Goal: Task Accomplishment & Management: Complete application form

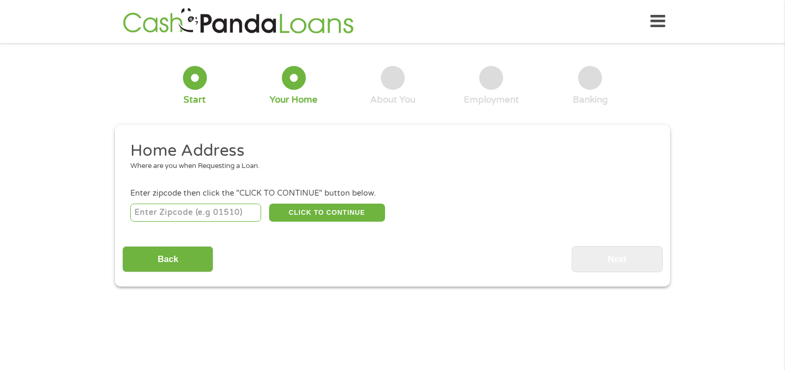
click at [198, 215] on input "number" at bounding box center [195, 213] width 131 height 18
type input "70364"
click at [334, 207] on button "CLICK TO CONTINUE" at bounding box center [327, 213] width 116 height 18
type input "70364"
type input "Houma"
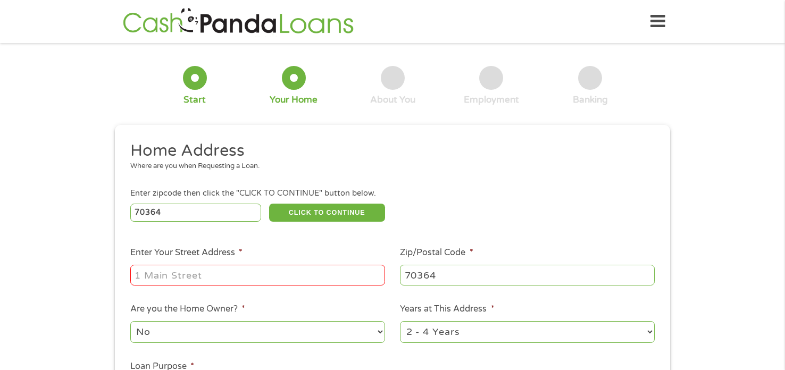
click at [207, 273] on input "Enter Your Street Address *" at bounding box center [257, 275] width 255 height 20
type input "[STREET_ADDRESS]"
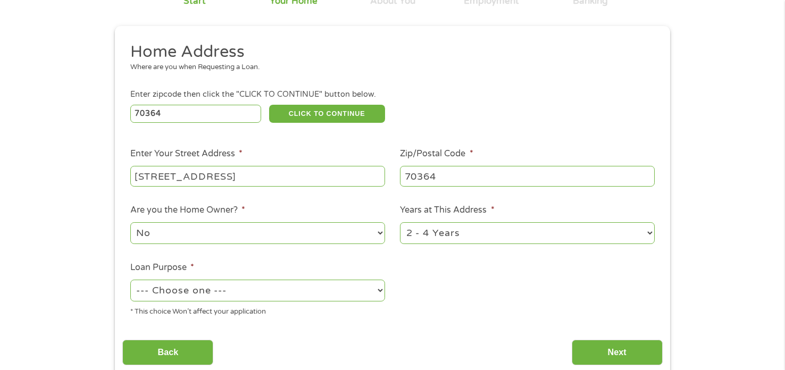
scroll to position [109, 0]
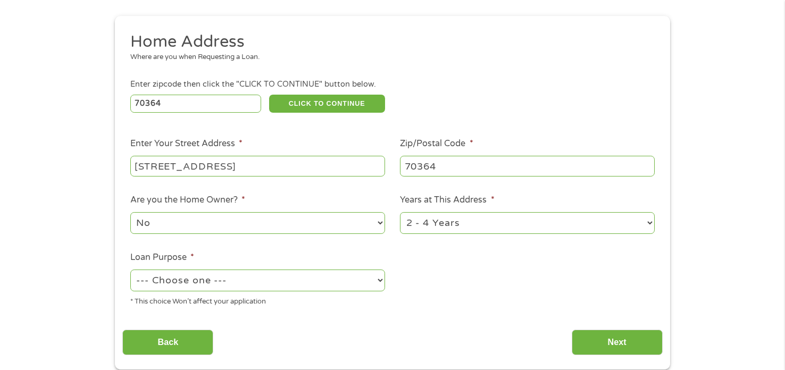
click at [413, 223] on select "1 Year or less 1 - 2 Years 2 - 4 Years Over 4 Years" at bounding box center [527, 223] width 255 height 22
select select "60months"
click at [400, 213] on select "1 Year or less 1 - 2 Years 2 - 4 Years Over 4 Years" at bounding box center [527, 223] width 255 height 22
click at [267, 220] on select "No Yes" at bounding box center [257, 223] width 255 height 22
select select "yes"
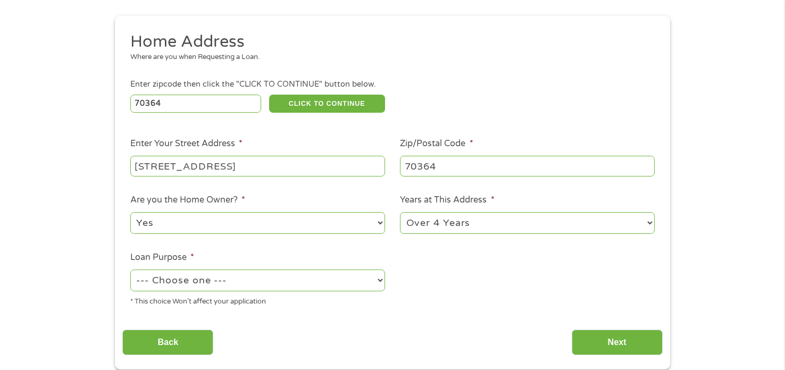
click at [130, 213] on select "No Yes" at bounding box center [257, 223] width 255 height 22
click at [228, 283] on select "--- Choose one --- Pay Bills Debt Consolidation Home Improvement Major Purchase…" at bounding box center [257, 281] width 255 height 22
select select "shorttermcash"
click at [130, 270] on select "--- Choose one --- Pay Bills Debt Consolidation Home Improvement Major Purchase…" at bounding box center [257, 281] width 255 height 22
click at [600, 342] on input "Next" at bounding box center [617, 343] width 91 height 26
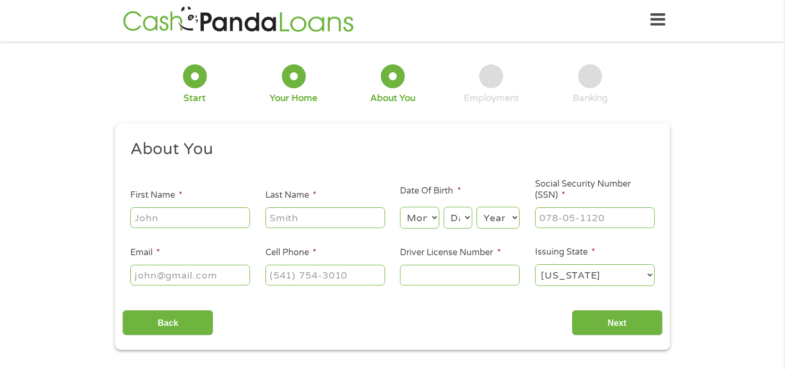
scroll to position [0, 0]
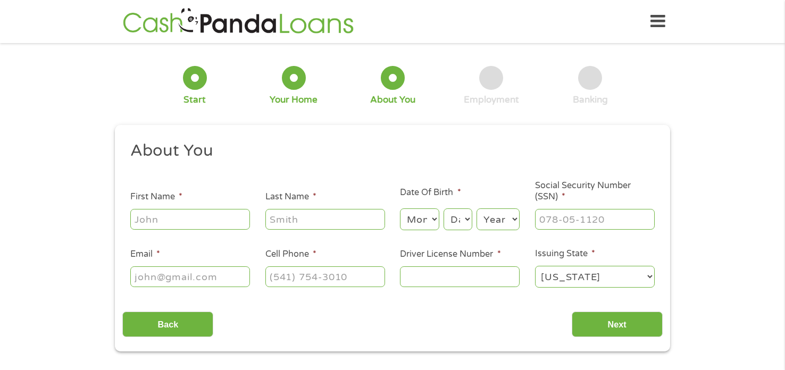
click at [182, 219] on input "First Name *" at bounding box center [190, 219] width 120 height 20
type input "[PERSON_NAME]"
type input "[EMAIL_ADDRESS][DOMAIN_NAME]"
click at [350, 279] on input "[PHONE_NUMBER]" at bounding box center [325, 276] width 120 height 20
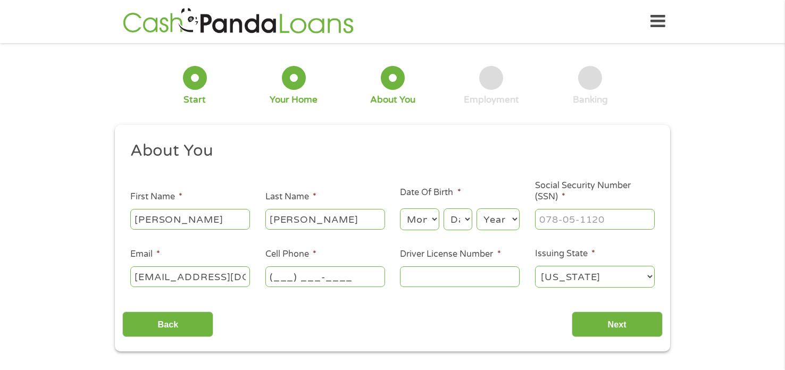
click at [283, 279] on input "(___) ___-____" at bounding box center [325, 276] width 120 height 20
type input "[PHONE_NUMBER]"
click at [427, 222] on select "Month 1 2 3 4 5 6 7 8 9 10 11 12" at bounding box center [419, 219] width 39 height 22
select select "3"
click at [400, 209] on select "Month 1 2 3 4 5 6 7 8 9 10 11 12" at bounding box center [419, 219] width 39 height 22
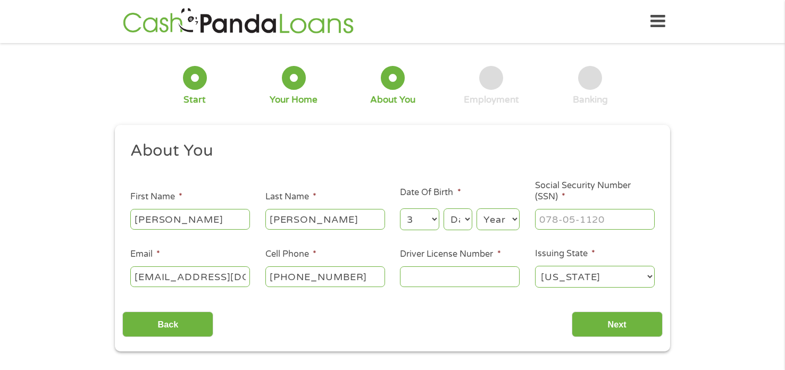
click at [457, 220] on select "Day 1 2 3 4 5 6 7 8 9 10 11 12 13 14 15 16 17 18 19 20 21 22 23 24 25 26 27 28 …" at bounding box center [458, 219] width 29 height 22
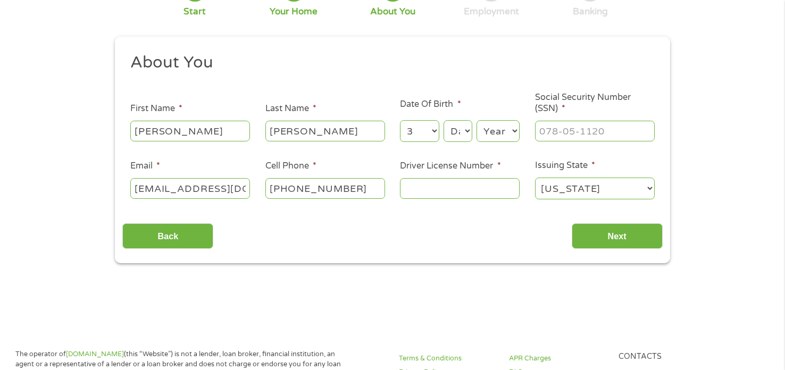
scroll to position [113, 0]
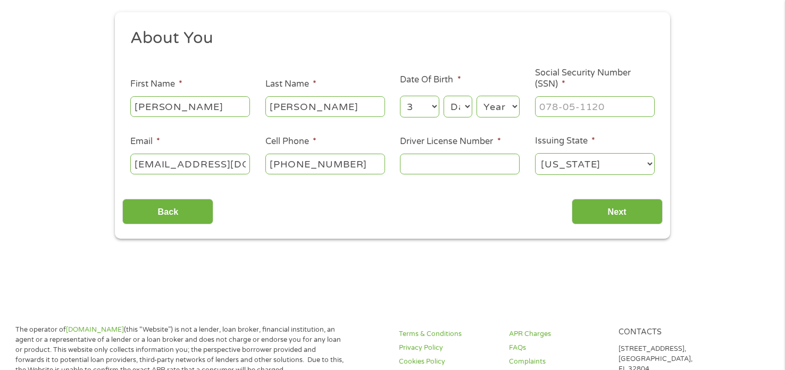
click at [458, 107] on select "Day 1 2 3 4 5 6 7 8 9 10 11 12 13 14 15 16 17 18 19 20 21 22 23 24 25 26 27 28 …" at bounding box center [458, 107] width 29 height 22
select select "21"
click at [444, 96] on select "Day 1 2 3 4 5 6 7 8 9 10 11 12 13 14 15 16 17 18 19 20 21 22 23 24 25 26 27 28 …" at bounding box center [458, 107] width 29 height 22
click at [497, 101] on select "Year [DATE] 2006 2005 2004 2003 2002 2001 2000 1999 1998 1997 1996 1995 1994 19…" at bounding box center [498, 107] width 43 height 22
select select "1967"
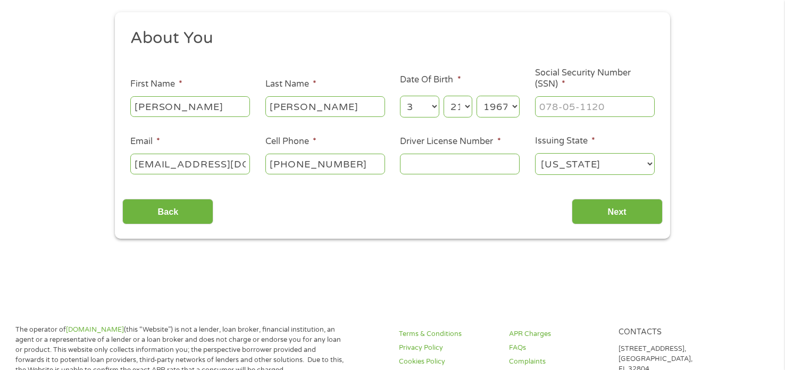
click at [477, 96] on select "Year [DATE] 2006 2005 2004 2003 2002 2001 2000 1999 1998 1997 1996 1995 1994 19…" at bounding box center [498, 107] width 43 height 22
click at [466, 160] on input "Driver License Number *" at bounding box center [460, 164] width 120 height 20
type input "002957495"
click at [561, 102] on input "___-__-____" at bounding box center [595, 106] width 120 height 20
type input "437-04-1815"
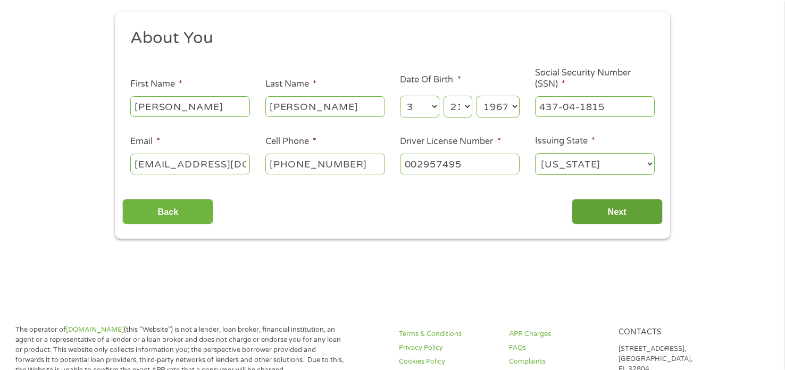
click at [601, 211] on input "Next" at bounding box center [617, 212] width 91 height 26
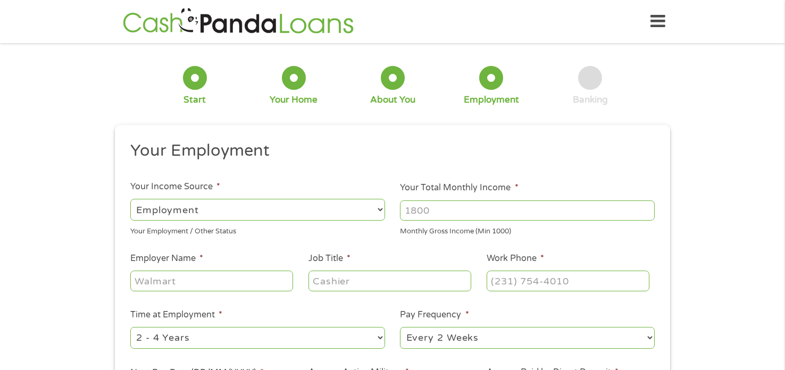
scroll to position [0, 0]
click at [432, 206] on input "Your Total Monthly Income *" at bounding box center [527, 211] width 255 height 20
type input "1579"
click at [206, 211] on select "--- Choose one --- Employment [DEMOGRAPHIC_DATA] Benefits" at bounding box center [257, 210] width 255 height 22
select select "benefits"
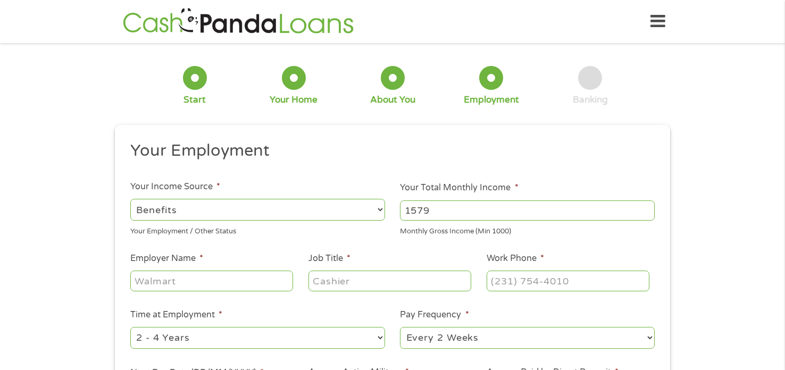
click at [130, 199] on select "--- Choose one --- Employment [DEMOGRAPHIC_DATA] Benefits" at bounding box center [257, 210] width 255 height 22
type input "Other"
type input "[PHONE_NUMBER]"
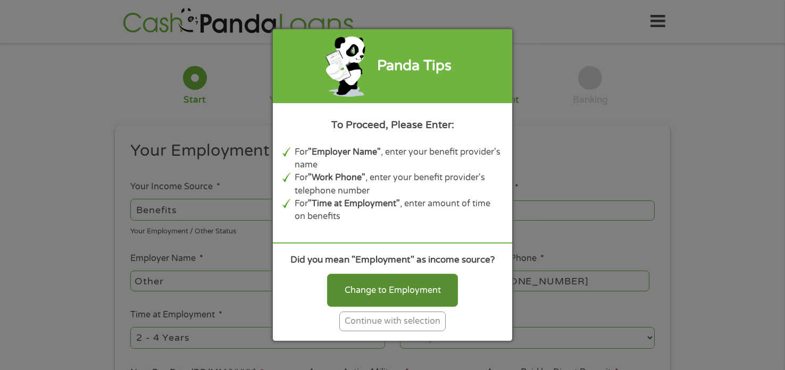
click at [425, 282] on div "Change to Employment" at bounding box center [392, 290] width 131 height 33
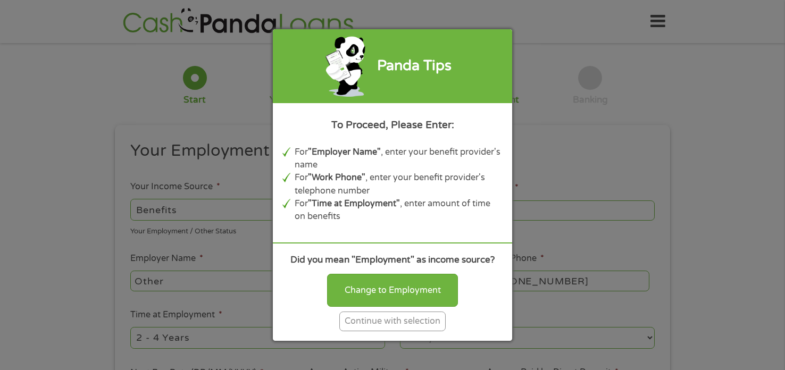
select select "fullTime"
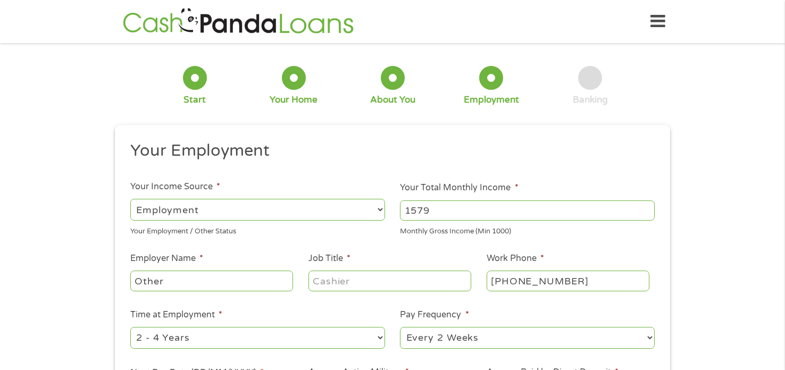
click at [183, 281] on input "Other" at bounding box center [211, 281] width 163 height 20
type input "O"
type input "ssi"
click at [356, 283] on input "Job Title *" at bounding box center [389, 281] width 163 height 20
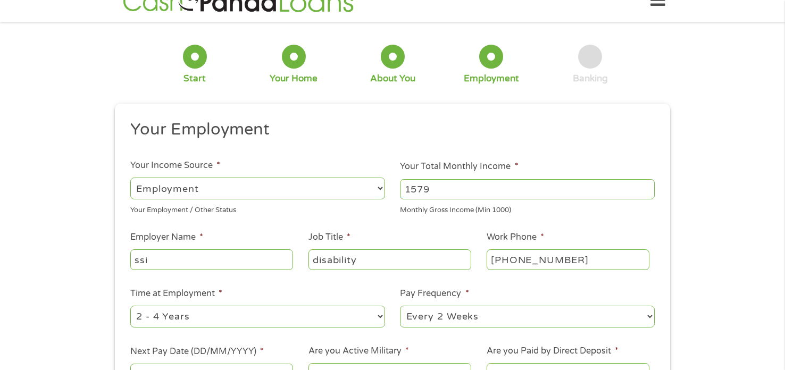
scroll to position [37, 0]
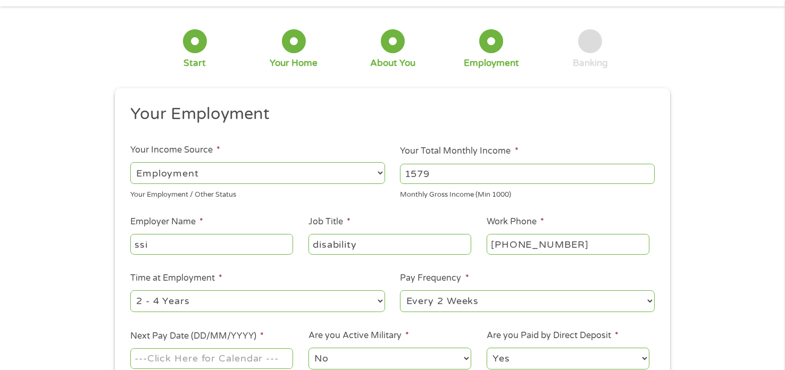
type input "disability"
click at [318, 303] on select "--- Choose one --- 1 Year or less 1 - 2 Years 2 - 4 Years Over 4 Years" at bounding box center [257, 301] width 255 height 22
select select "60months"
click at [130, 290] on select "--- Choose one --- 1 Year or less 1 - 2 Years 2 - 4 Years Over 4 Years" at bounding box center [257, 301] width 255 height 22
click at [449, 300] on select "--- Choose one --- Every 2 Weeks Every Week Monthly Semi-Monthly" at bounding box center [527, 301] width 255 height 22
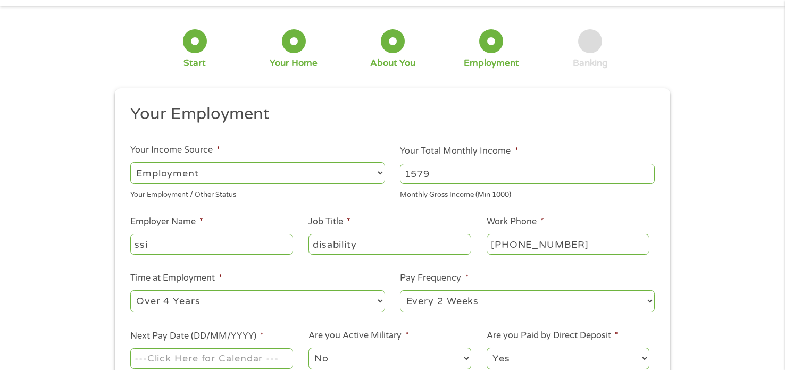
select select "monthly"
click at [400, 290] on select "--- Choose one --- Every 2 Weeks Every Week Monthly Semi-Monthly" at bounding box center [527, 301] width 255 height 22
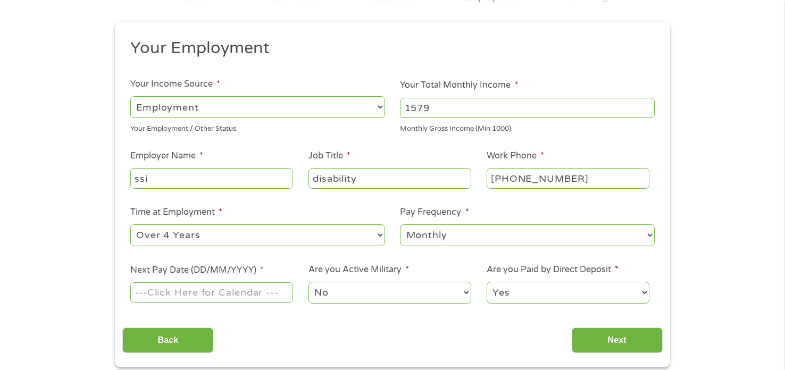
scroll to position [104, 0]
click at [232, 294] on input "Next Pay Date (DD/MM/YYYY) *" at bounding box center [211, 291] width 163 height 20
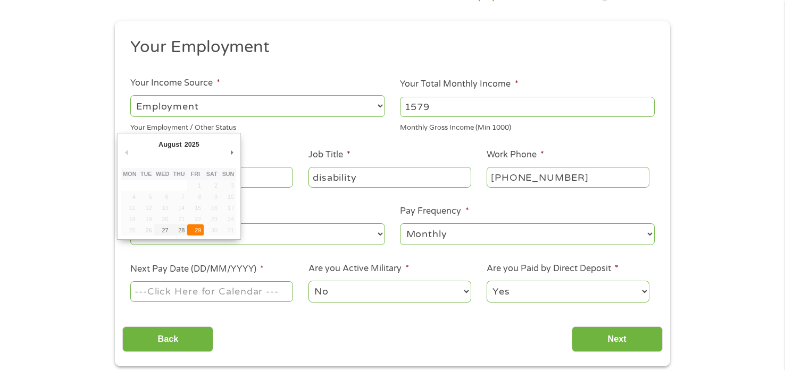
type input "[DATE]"
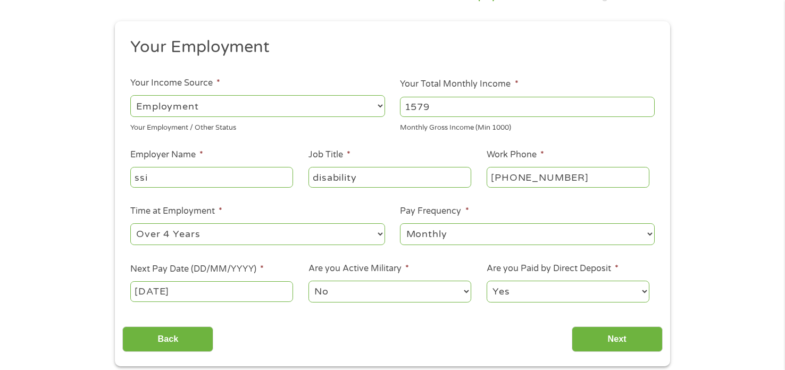
click at [364, 295] on select "No Yes" at bounding box center [389, 292] width 163 height 22
click at [545, 295] on select "Yes No" at bounding box center [568, 292] width 163 height 22
click at [487, 281] on select "Yes No" at bounding box center [568, 292] width 163 height 22
click at [620, 343] on input "Next" at bounding box center [617, 340] width 91 height 26
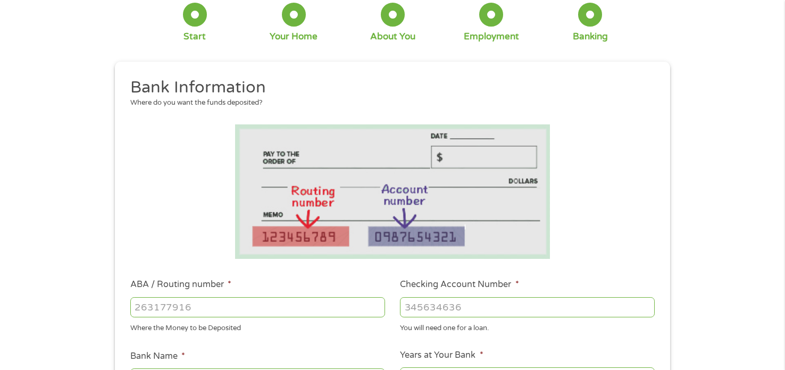
scroll to position [74, 0]
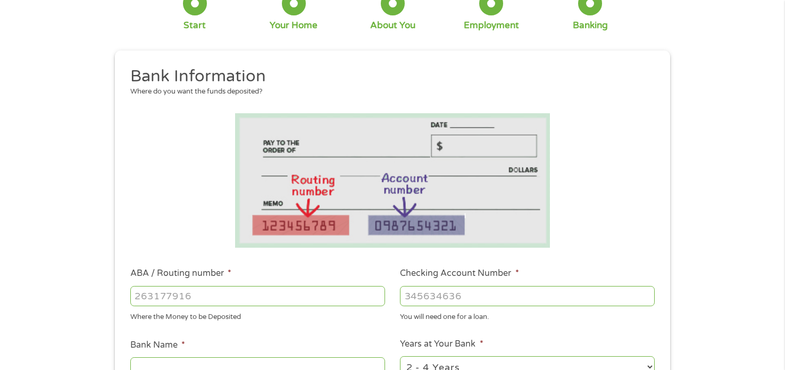
click at [269, 294] on input "ABA / Routing number *" at bounding box center [257, 296] width 255 height 20
type input "031101279"
type input "THE BANCORP BANK"
type input "031101279"
click at [452, 296] on input "Checking Account Number *" at bounding box center [527, 296] width 255 height 20
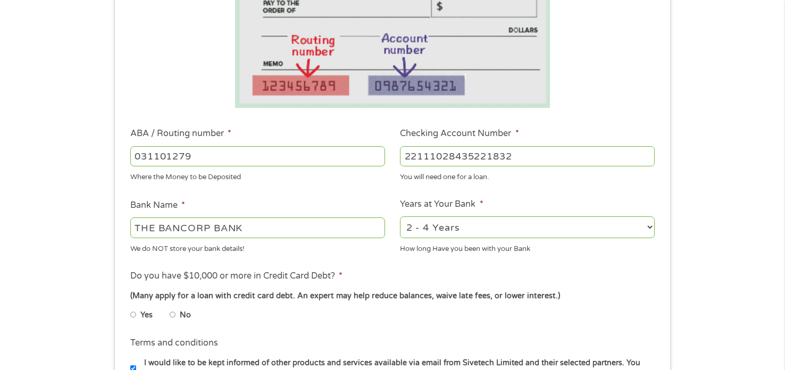
scroll to position [253, 0]
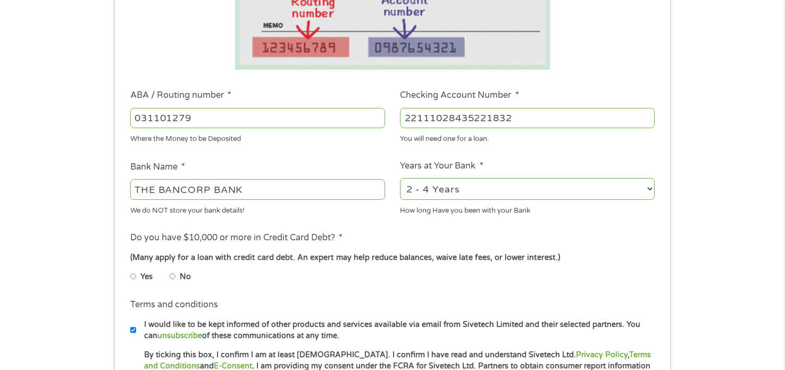
type input "22111028435221832"
click at [462, 189] on select "2 - 4 Years 6 - 12 Months 1 - 2 Years Over 4 Years" at bounding box center [527, 189] width 255 height 22
select select "60months"
click at [400, 178] on select "2 - 4 Years 6 - 12 Months 1 - 2 Years Over 4 Years" at bounding box center [527, 189] width 255 height 22
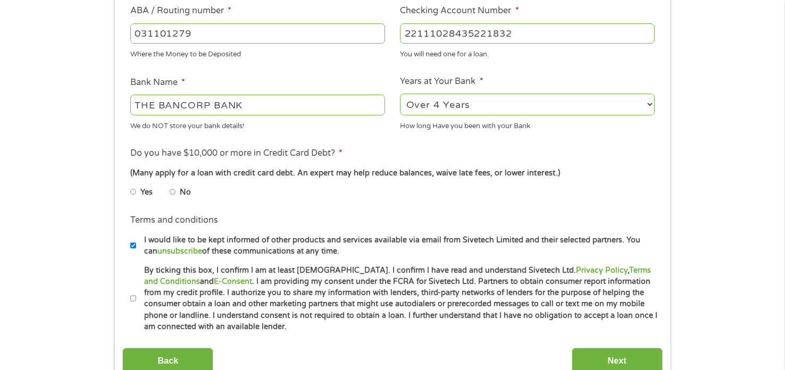
scroll to position [344, 0]
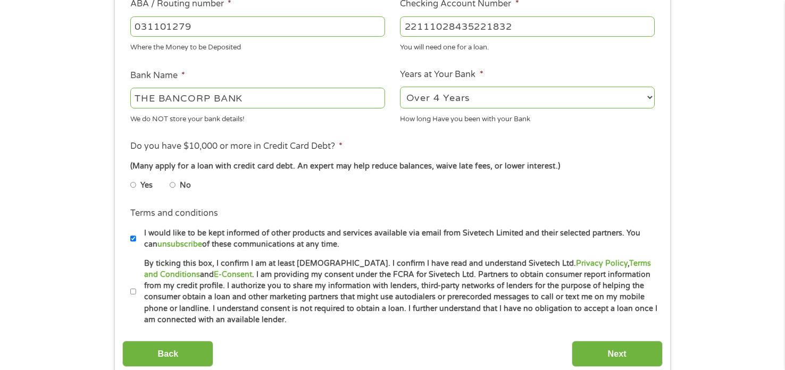
click at [171, 186] on input "No" at bounding box center [173, 185] width 6 height 17
radio input "true"
click at [137, 291] on label "By ticking this box, I confirm I am at least [DEMOGRAPHIC_DATA]. I confirm I ha…" at bounding box center [397, 292] width 522 height 68
click at [137, 291] on input "By ticking this box, I confirm I am at least [DEMOGRAPHIC_DATA]. I confirm I ha…" at bounding box center [133, 291] width 6 height 17
checkbox input "true"
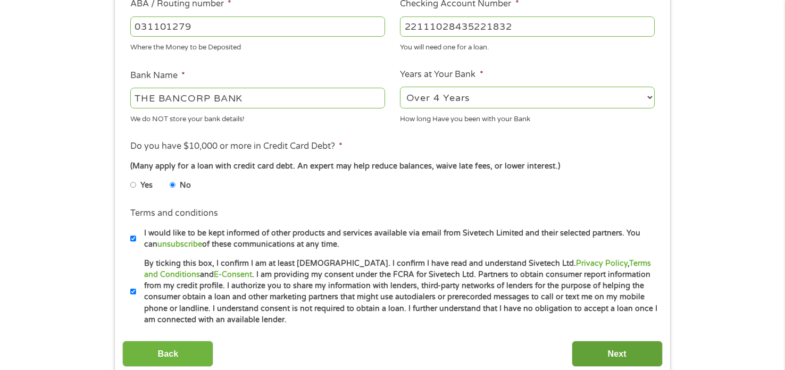
click at [633, 353] on input "Next" at bounding box center [617, 354] width 91 height 26
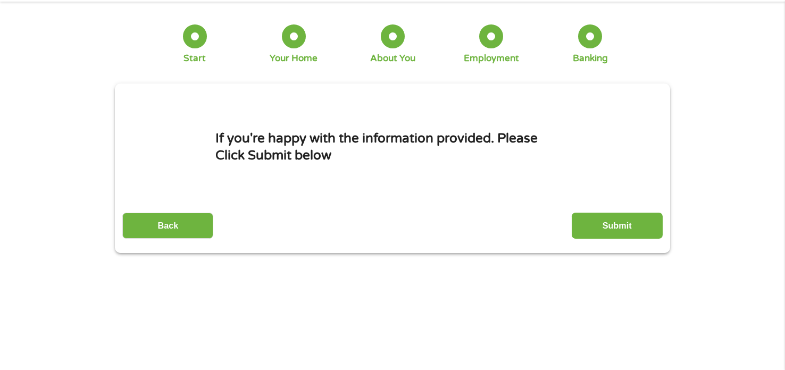
scroll to position [0, 0]
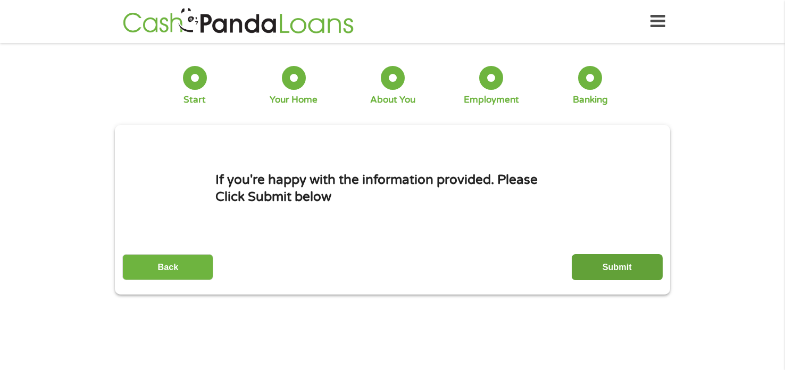
click at [599, 272] on input "Submit" at bounding box center [617, 267] width 91 height 26
